Goal: Transaction & Acquisition: Purchase product/service

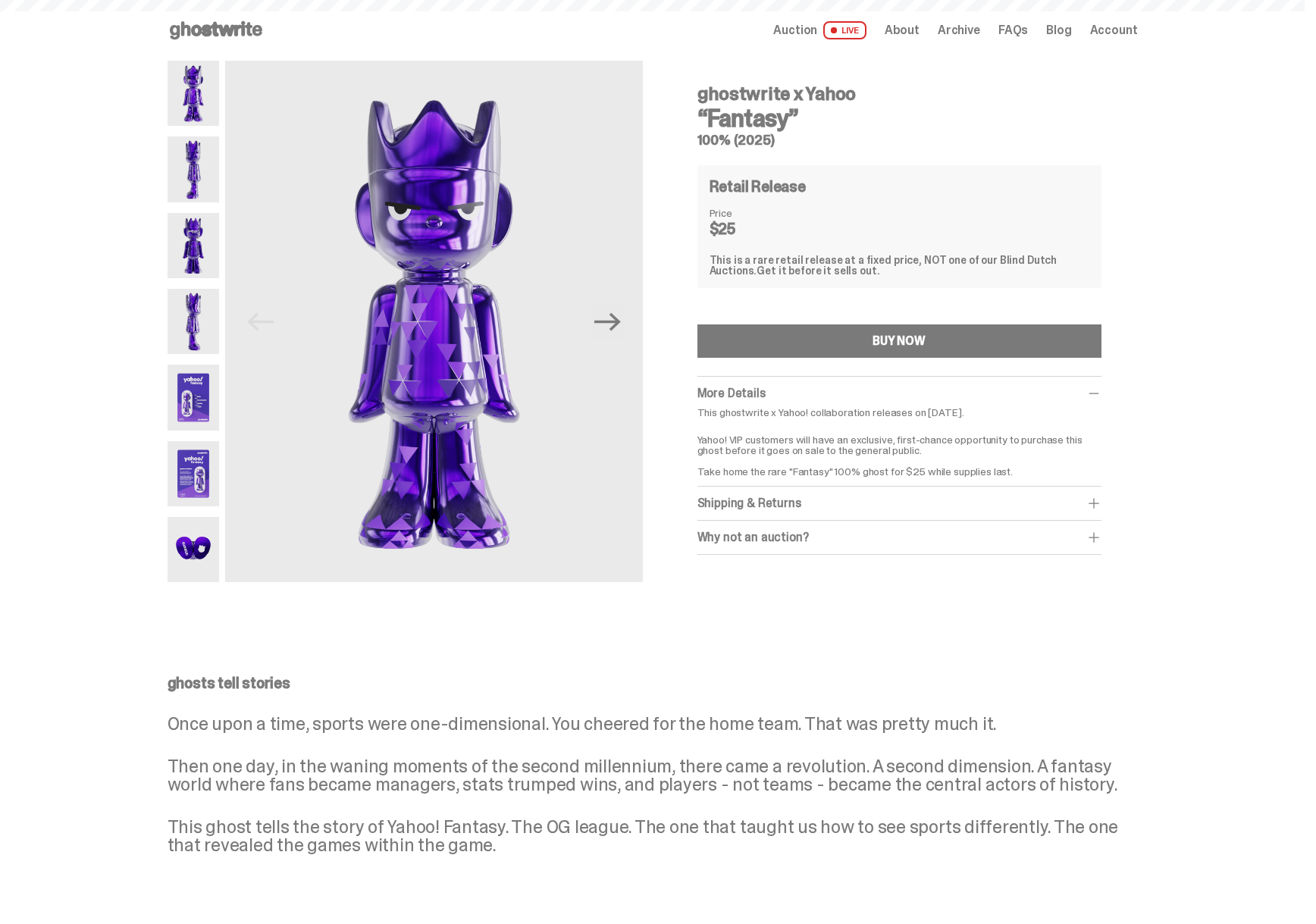
type input "**********"
click at [789, 506] on div "Shipping & Returns" at bounding box center [900, 503] width 404 height 15
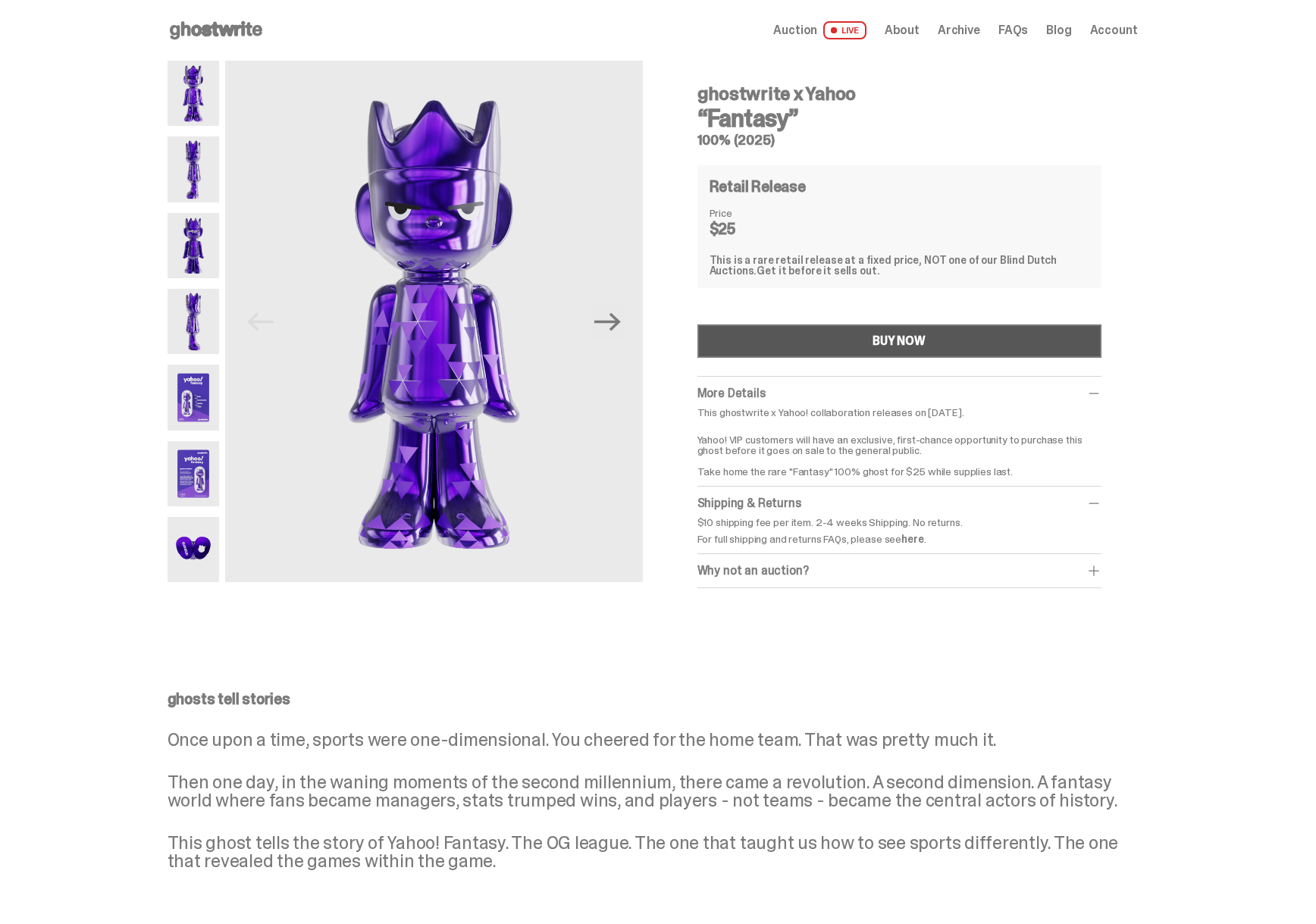
click at [833, 343] on button "BUY NOW" at bounding box center [900, 341] width 404 height 33
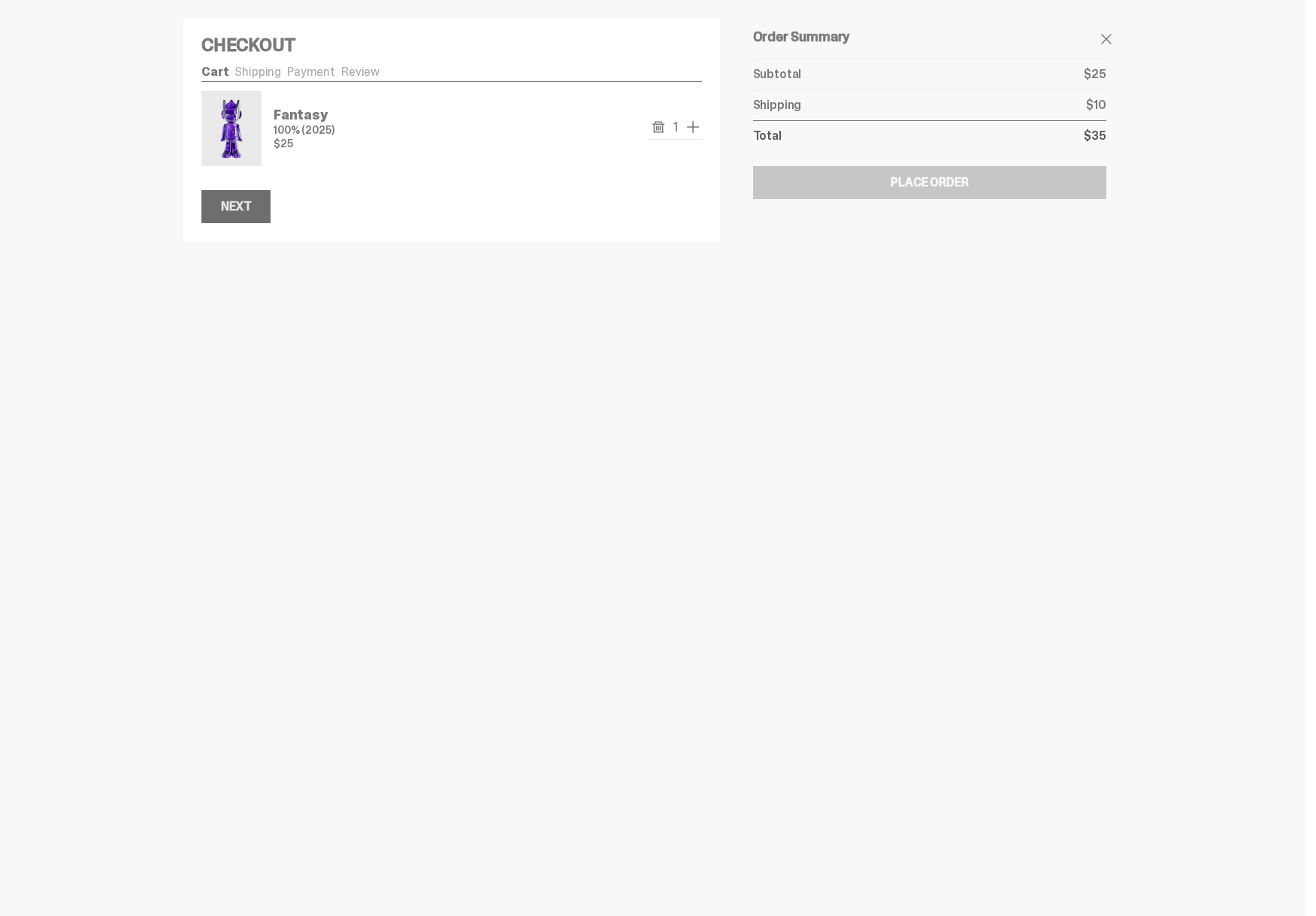
click at [243, 215] on button "Next" at bounding box center [236, 206] width 69 height 33
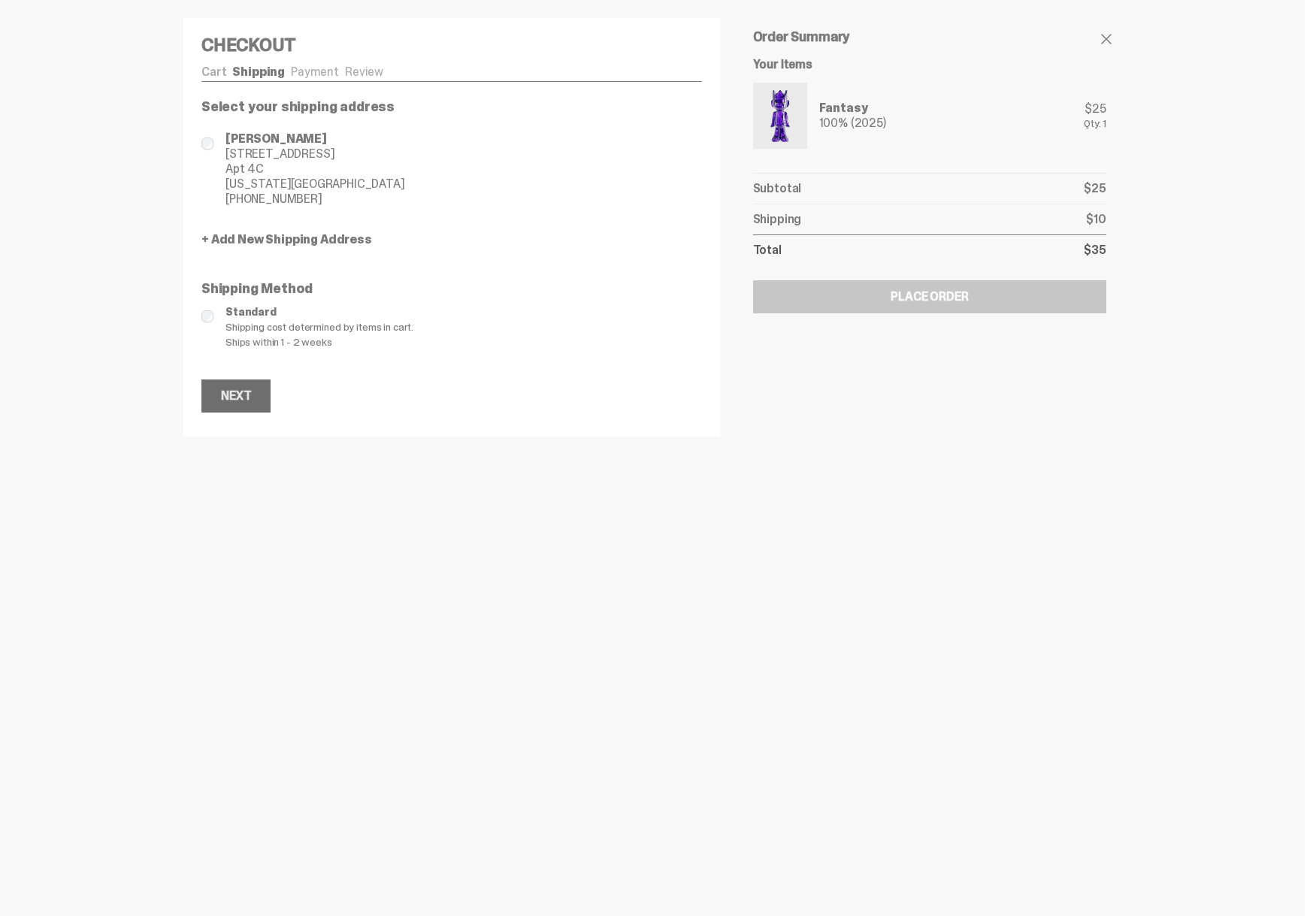
click at [244, 394] on div "Next" at bounding box center [236, 396] width 30 height 12
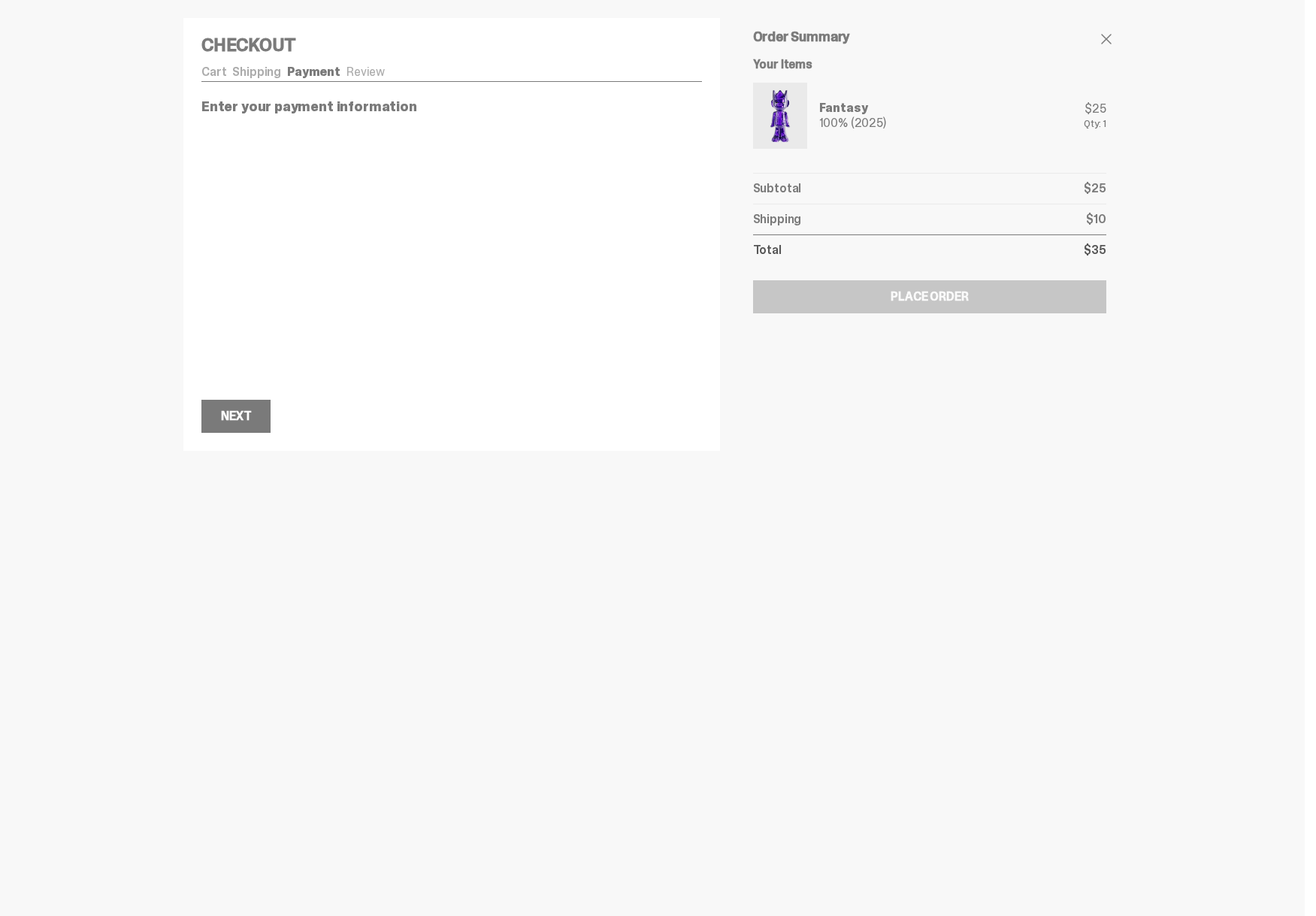
click at [253, 68] on link "Shipping" at bounding box center [257, 71] width 49 height 16
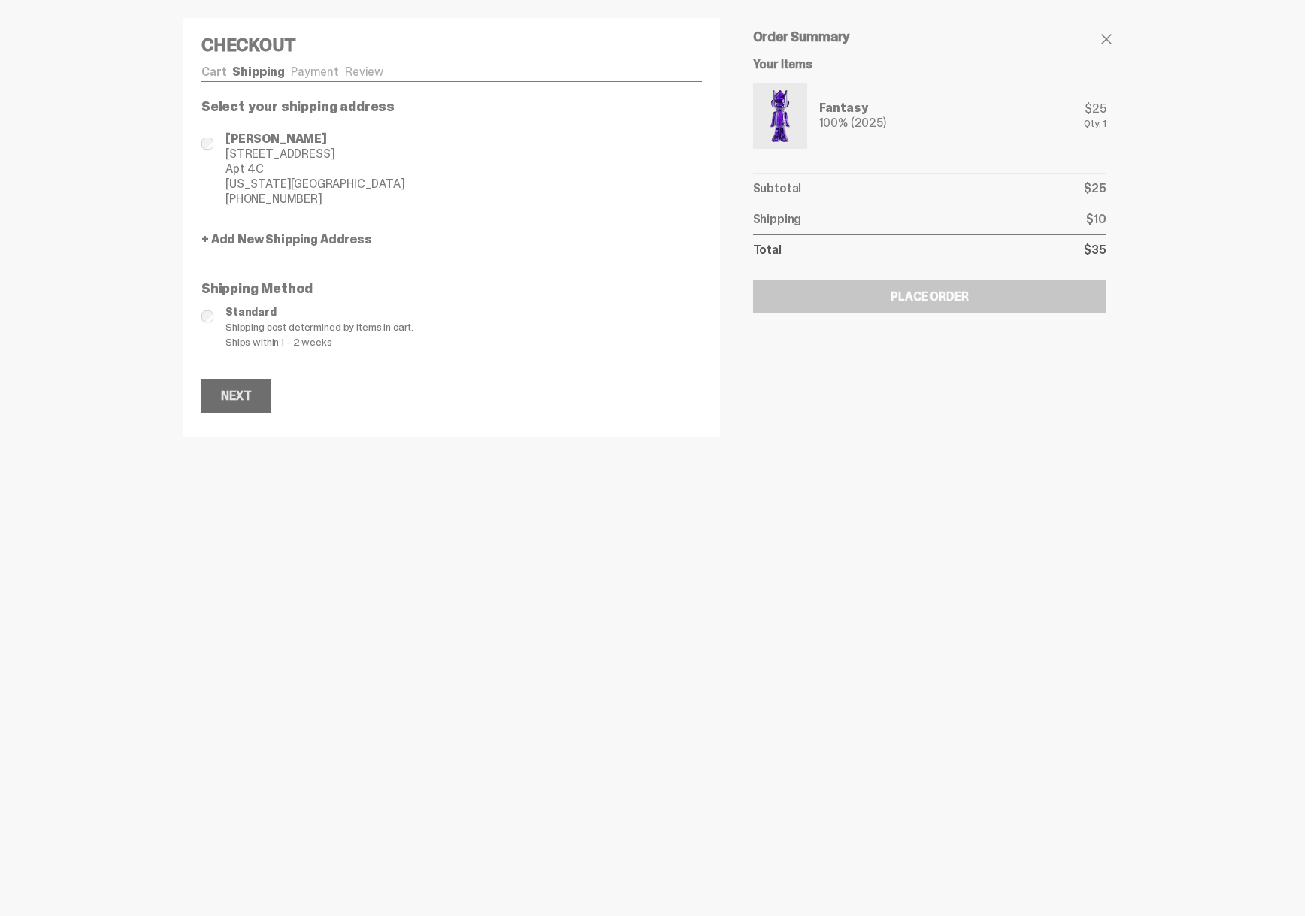
click at [237, 397] on div "Next" at bounding box center [236, 396] width 30 height 12
click at [237, 397] on div "Cart Shipping Payment Review Fantasy 100% (2025) $25 1" at bounding box center [451, 239] width 500 height 346
